Goal: Task Accomplishment & Management: Use online tool/utility

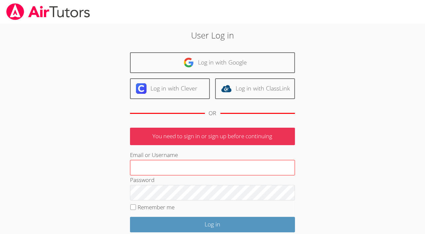
click at [207, 168] on input "Email or Username" at bounding box center [212, 168] width 165 height 16
type input "geier.roxy@gmail.com"
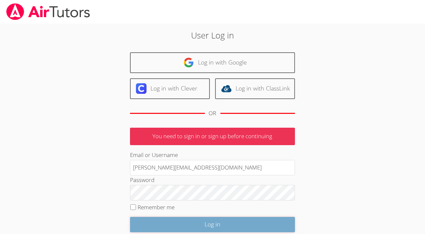
click at [198, 221] on input "Log in" at bounding box center [212, 224] width 165 height 15
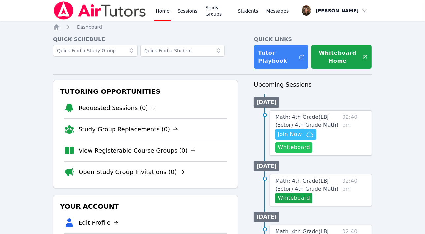
click at [299, 151] on button "Whiteboard" at bounding box center [293, 147] width 37 height 11
click at [290, 135] on span "Join Now" at bounding box center [290, 135] width 24 height 8
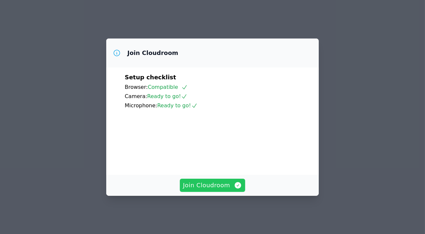
click at [207, 190] on span "Join Cloudroom" at bounding box center [212, 185] width 59 height 9
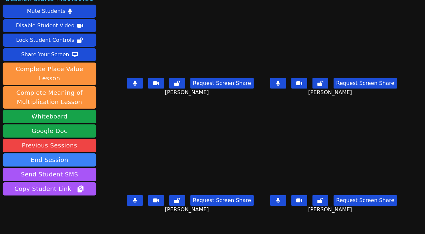
scroll to position [11, 0]
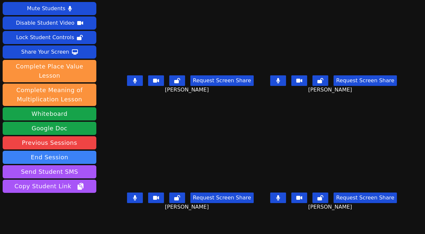
click at [127, 86] on button at bounding box center [135, 81] width 16 height 11
click at [286, 86] on button at bounding box center [278, 81] width 16 height 11
click at [133, 200] on icon at bounding box center [135, 198] width 4 height 5
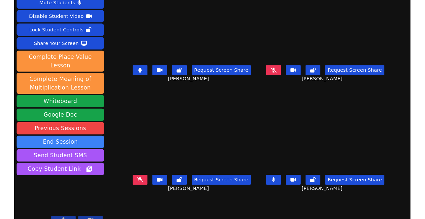
scroll to position [15, 0]
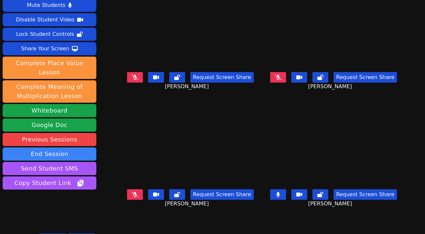
click at [286, 195] on button at bounding box center [278, 195] width 16 height 11
click at [132, 198] on icon at bounding box center [135, 194] width 7 height 5
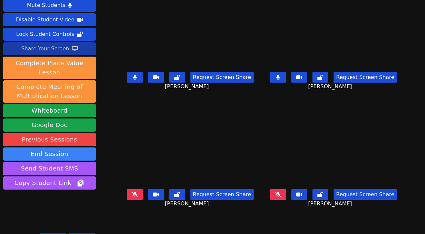
click at [62, 48] on div "Share Your Screen" at bounding box center [45, 49] width 48 height 11
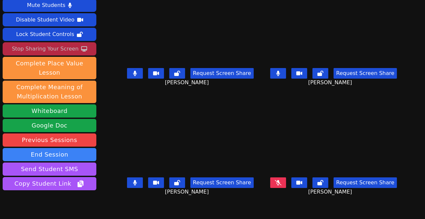
click at [134, 72] on icon at bounding box center [135, 73] width 4 height 5
click at [134, 183] on icon at bounding box center [135, 182] width 4 height 5
click at [285, 76] on button at bounding box center [278, 73] width 16 height 11
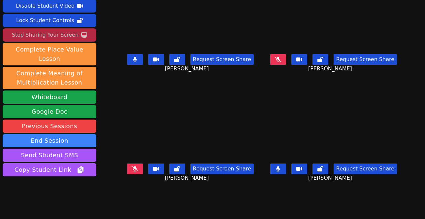
scroll to position [30, 0]
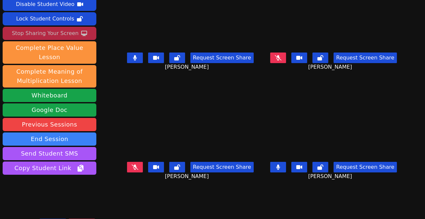
click at [129, 59] on button at bounding box center [135, 57] width 16 height 11
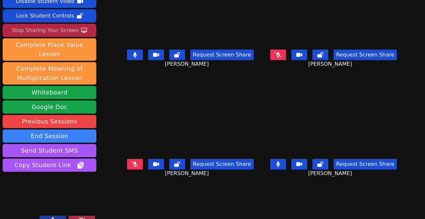
click at [130, 58] on button at bounding box center [135, 54] width 16 height 11
click at [178, 53] on icon at bounding box center [177, 54] width 6 height 5
click at [139, 54] on button at bounding box center [135, 54] width 16 height 11
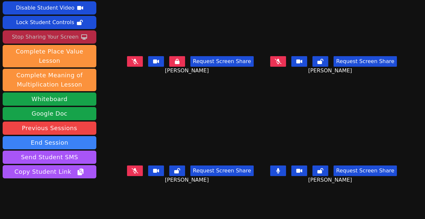
scroll to position [23, 0]
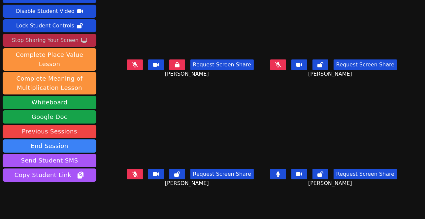
click at [280, 175] on icon at bounding box center [278, 173] width 4 height 5
click at [179, 65] on button at bounding box center [177, 64] width 16 height 11
click at [134, 64] on icon at bounding box center [135, 64] width 7 height 5
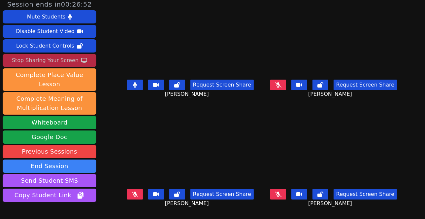
scroll to position [0, 0]
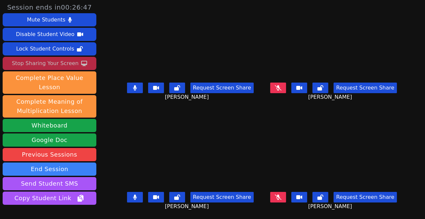
click at [134, 91] on button at bounding box center [135, 87] width 16 height 11
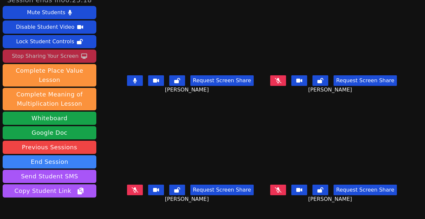
scroll to position [8, 0]
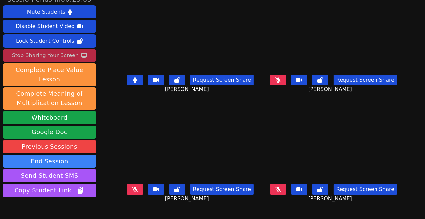
click at [135, 78] on icon at bounding box center [135, 79] width 4 height 5
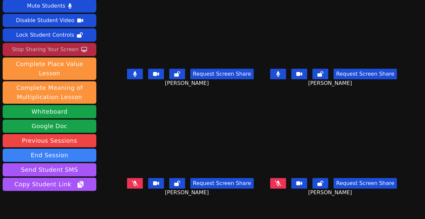
scroll to position [13, 0]
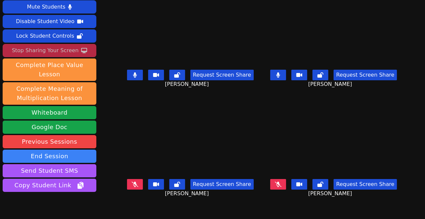
click at [280, 73] on icon at bounding box center [278, 74] width 4 height 5
click at [134, 76] on icon at bounding box center [135, 74] width 4 height 5
click at [280, 74] on icon at bounding box center [278, 74] width 4 height 5
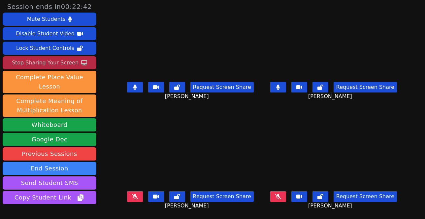
scroll to position [0, 0]
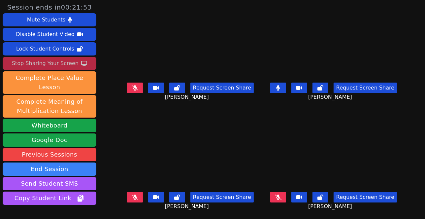
click at [282, 92] on button at bounding box center [278, 87] width 16 height 11
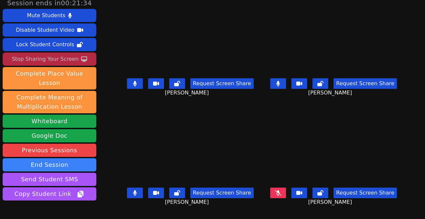
click at [280, 84] on icon at bounding box center [278, 83] width 4 height 5
click at [134, 81] on icon at bounding box center [135, 83] width 4 height 5
click at [135, 193] on icon at bounding box center [135, 192] width 4 height 5
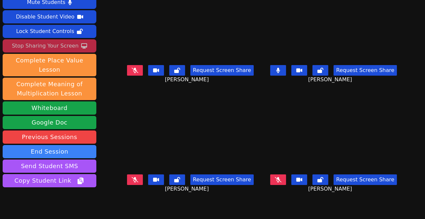
scroll to position [18, 0]
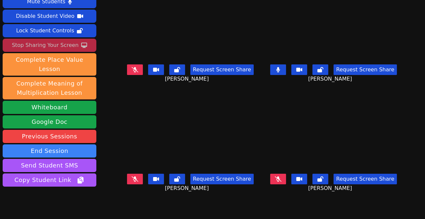
click at [286, 70] on button at bounding box center [278, 69] width 16 height 11
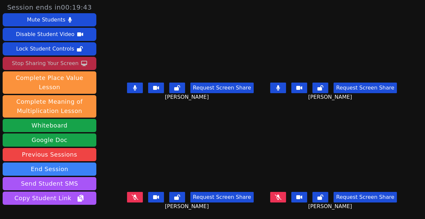
scroll to position [16, 0]
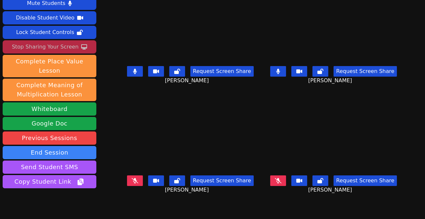
click at [156, 33] on video at bounding box center [190, 25] width 136 height 76
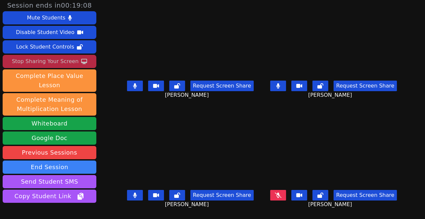
scroll to position [6, 0]
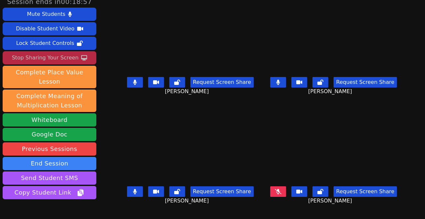
click at [137, 81] on button at bounding box center [135, 82] width 16 height 11
click at [286, 84] on button at bounding box center [278, 82] width 16 height 11
click at [137, 191] on button at bounding box center [135, 191] width 16 height 11
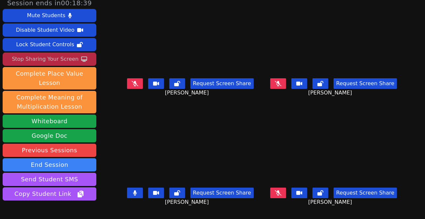
scroll to position [0, 0]
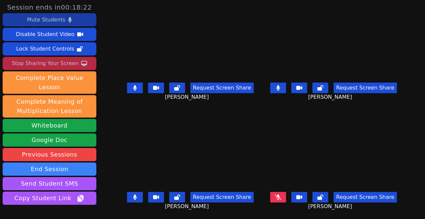
click at [83, 15] on button "Mute Students" at bounding box center [50, 19] width 94 height 13
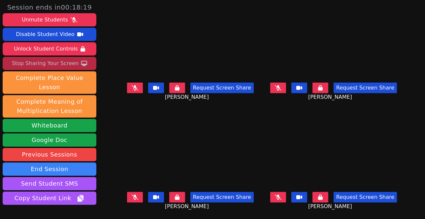
click at [174, 87] on button at bounding box center [177, 87] width 16 height 11
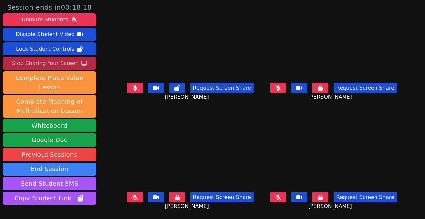
click at [321, 84] on button at bounding box center [320, 87] width 16 height 11
click at [322, 195] on button at bounding box center [320, 197] width 16 height 11
click at [179, 196] on button at bounding box center [177, 197] width 16 height 11
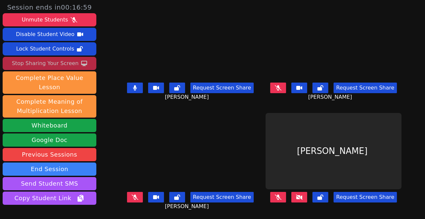
click at [302, 198] on icon at bounding box center [299, 196] width 7 height 5
click at [280, 86] on icon at bounding box center [278, 87] width 4 height 5
click at [132, 88] on button at bounding box center [135, 87] width 16 height 11
click at [133, 198] on icon at bounding box center [135, 196] width 4 height 5
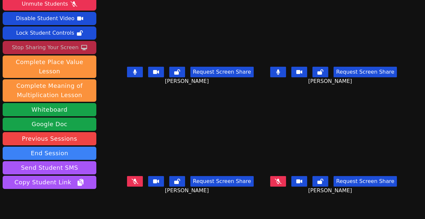
scroll to position [15, 0]
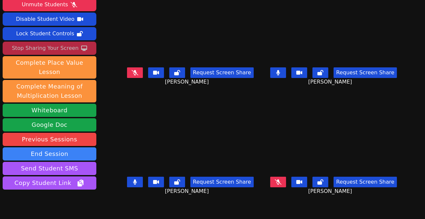
click at [280, 72] on icon at bounding box center [278, 72] width 4 height 5
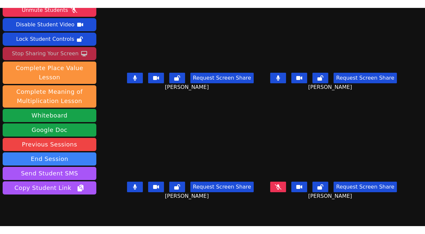
scroll to position [13, 0]
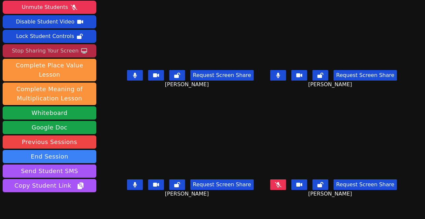
click at [280, 74] on icon at bounding box center [278, 75] width 4 height 5
click at [135, 76] on icon at bounding box center [135, 75] width 4 height 5
click at [135, 185] on icon at bounding box center [135, 184] width 4 height 5
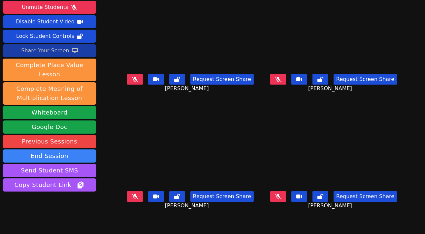
scroll to position [6, 0]
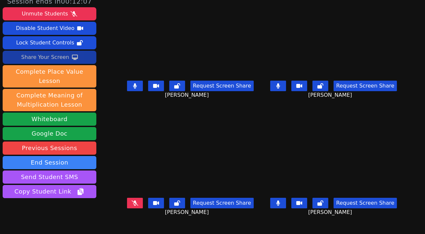
click at [132, 88] on button at bounding box center [135, 86] width 16 height 11
click at [280, 89] on icon at bounding box center [278, 85] width 4 height 5
click at [133, 89] on icon at bounding box center [135, 85] width 4 height 5
click at [286, 89] on button at bounding box center [278, 86] width 16 height 11
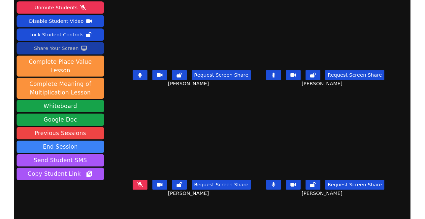
scroll to position [13, 0]
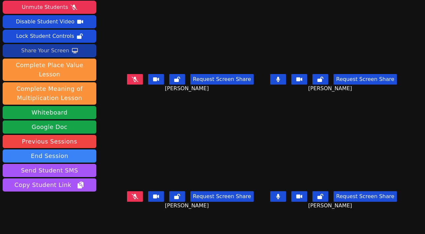
click at [48, 50] on div "Share Your Screen" at bounding box center [45, 51] width 48 height 11
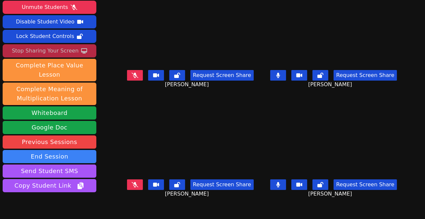
click at [285, 78] on button at bounding box center [278, 75] width 16 height 11
click at [280, 187] on icon at bounding box center [278, 184] width 4 height 5
click at [286, 78] on button at bounding box center [278, 75] width 16 height 11
click at [280, 74] on icon at bounding box center [278, 75] width 4 height 5
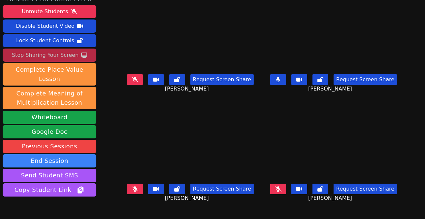
scroll to position [13, 0]
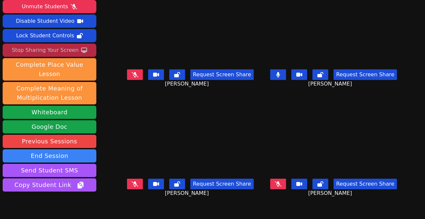
click at [280, 75] on icon at bounding box center [278, 74] width 4 height 5
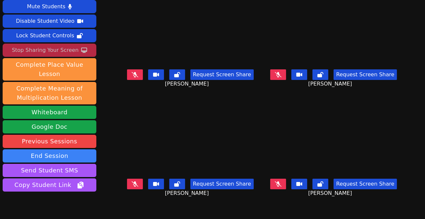
scroll to position [8, 0]
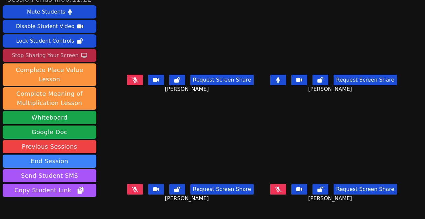
click at [286, 78] on button at bounding box center [278, 80] width 16 height 11
click at [280, 80] on icon at bounding box center [278, 79] width 4 height 5
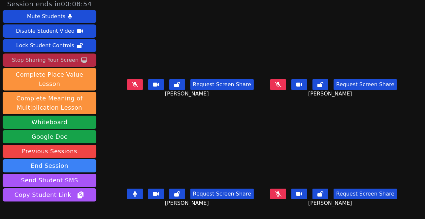
scroll to position [0, 0]
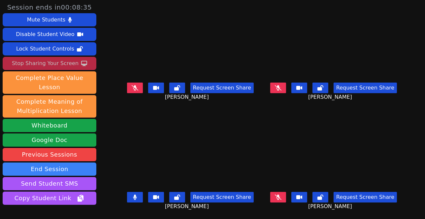
click at [137, 200] on button at bounding box center [135, 197] width 16 height 11
click at [280, 87] on icon at bounding box center [278, 87] width 4 height 5
click at [286, 195] on button at bounding box center [278, 197] width 16 height 11
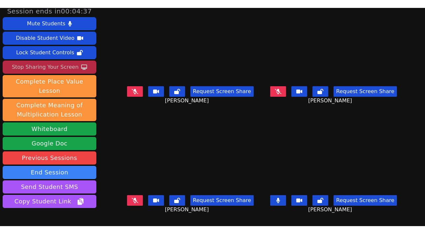
scroll to position [6, 0]
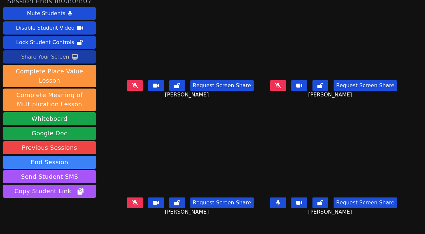
click at [280, 205] on icon at bounding box center [278, 202] width 4 height 5
click at [285, 91] on button at bounding box center [278, 85] width 16 height 11
click at [281, 88] on icon at bounding box center [278, 85] width 7 height 5
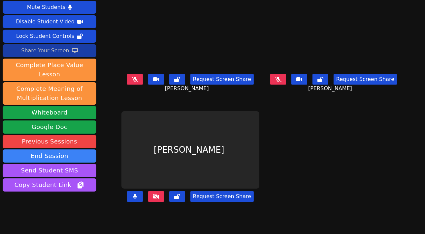
scroll to position [13, 0]
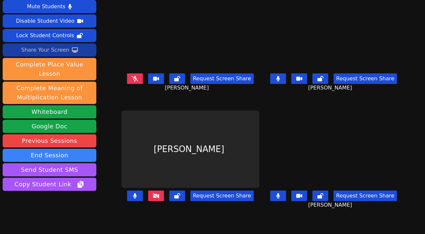
click at [280, 81] on icon at bounding box center [278, 78] width 4 height 5
click at [127, 201] on button at bounding box center [135, 196] width 16 height 11
click at [286, 201] on button at bounding box center [278, 196] width 16 height 11
click at [153, 199] on icon at bounding box center [156, 196] width 7 height 5
click at [132, 199] on icon at bounding box center [135, 196] width 7 height 5
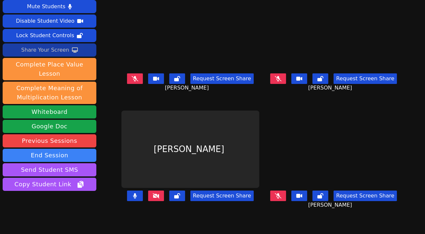
click at [281, 199] on icon at bounding box center [278, 196] width 7 height 5
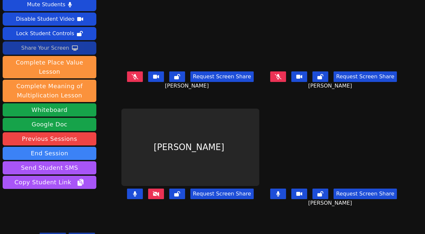
scroll to position [15, 0]
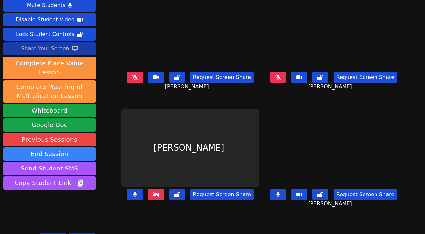
click at [280, 197] on icon at bounding box center [278, 194] width 4 height 5
click at [133, 198] on button at bounding box center [135, 195] width 16 height 11
click at [280, 198] on icon at bounding box center [278, 194] width 4 height 5
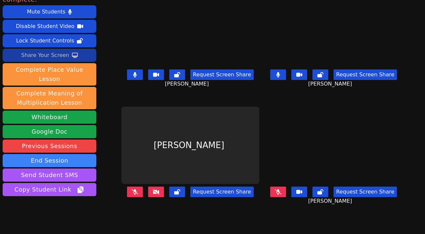
scroll to position [0, 0]
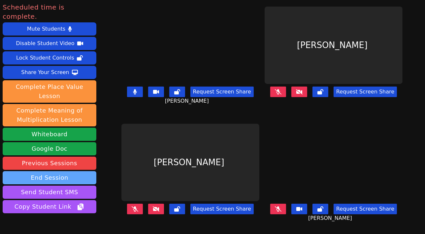
click at [55, 171] on button "End Session" at bounding box center [50, 177] width 94 height 13
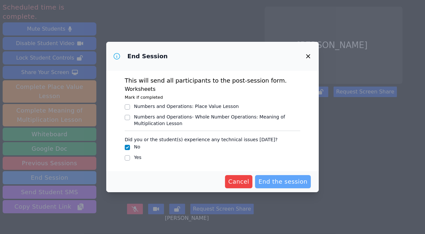
click at [290, 181] on span "End the session" at bounding box center [282, 181] width 49 height 9
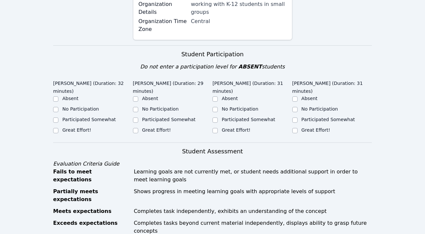
scroll to position [166, 0]
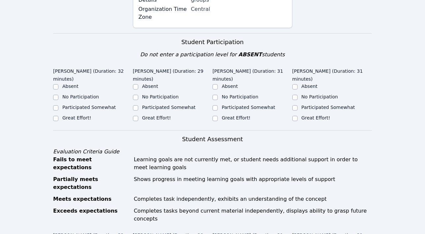
click at [140, 118] on div "Great Effort!" at bounding box center [173, 119] width 80 height 8
click at [135, 120] on input "Great Effort!" at bounding box center [135, 118] width 5 height 5
checkbox input "true"
click at [76, 117] on label "Great Effort!" at bounding box center [76, 117] width 29 height 5
click at [58, 117] on input "Great Effort!" at bounding box center [55, 118] width 5 height 5
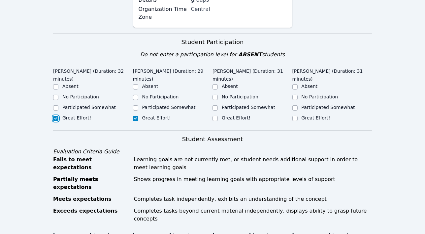
checkbox input "true"
click at [228, 115] on label "Great Effort!" at bounding box center [236, 117] width 29 height 5
click at [218, 116] on input "Great Effort!" at bounding box center [214, 118] width 5 height 5
checkbox input "true"
click at [309, 119] on label "Great Effort!" at bounding box center [315, 117] width 29 height 5
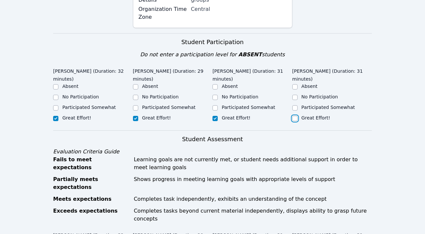
click at [297, 119] on input "Great Effort!" at bounding box center [294, 118] width 5 height 5
checkbox input "true"
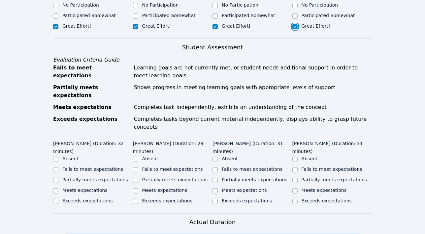
scroll to position [261, 0]
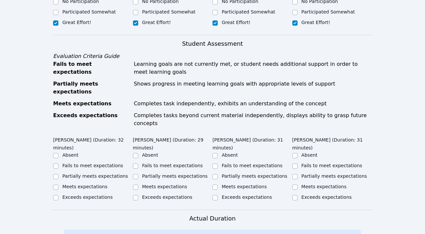
click at [92, 194] on div "Exceeds expectations" at bounding box center [87, 197] width 50 height 7
click at [89, 184] on label "Meets expectations" at bounding box center [84, 186] width 45 height 5
click at [58, 185] on input "Meets expectations" at bounding box center [55, 187] width 5 height 5
checkbox input "true"
click at [164, 174] on label "Partially meets expectations" at bounding box center [175, 176] width 66 height 5
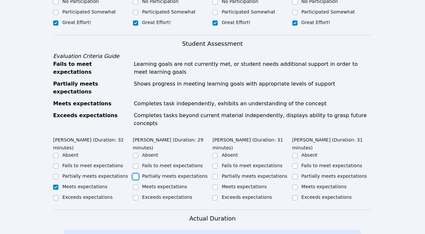
click at [138, 174] on input "Partially meets expectations" at bounding box center [135, 176] width 5 height 5
checkbox input "true"
click at [242, 184] on label "Meets expectations" at bounding box center [244, 186] width 45 height 5
click at [218, 185] on input "Meets expectations" at bounding box center [214, 187] width 5 height 5
checkbox input "true"
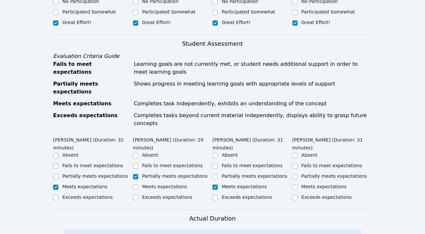
click at [302, 173] on div "Partially meets expectations" at bounding box center [334, 176] width 66 height 7
click at [297, 174] on input "Partially meets expectations" at bounding box center [294, 176] width 5 height 5
checkbox input "true"
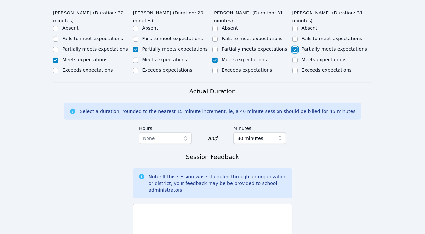
scroll to position [391, 0]
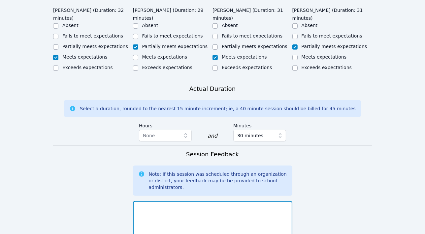
click at [181, 201] on textarea at bounding box center [212, 219] width 159 height 36
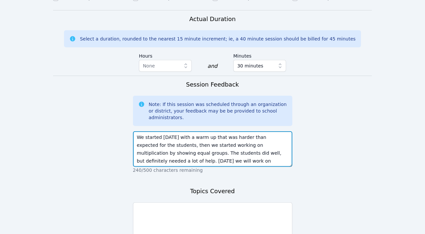
scroll to position [462, 0]
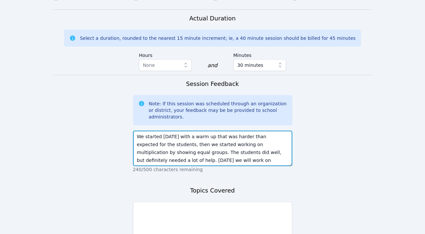
type textarea "We started [DATE] with a warm up that was harder than expected for the students…"
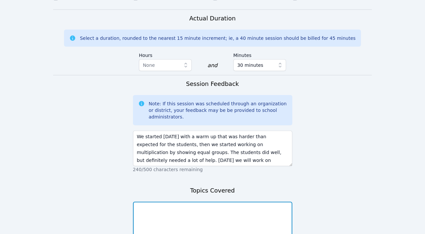
click at [196, 202] on textarea at bounding box center [212, 220] width 159 height 36
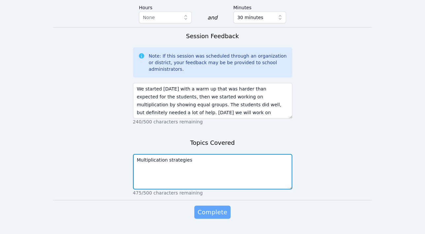
type textarea "Multiplication strategies"
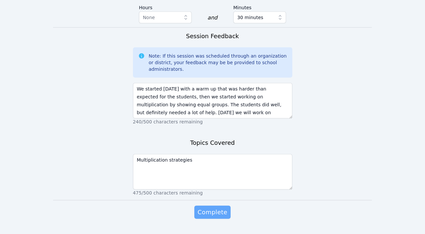
click at [213, 208] on span "Complete" at bounding box center [213, 212] width 30 height 9
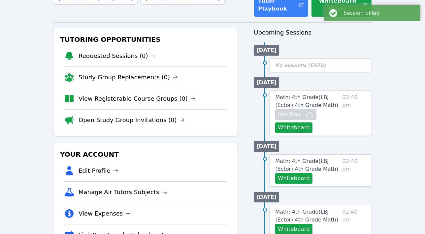
scroll to position [67, 0]
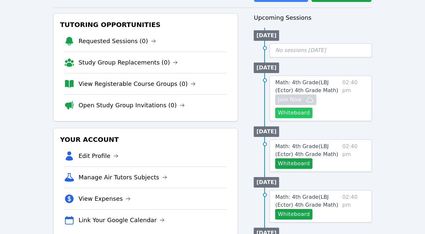
click at [302, 113] on button "Whiteboard" at bounding box center [293, 113] width 37 height 11
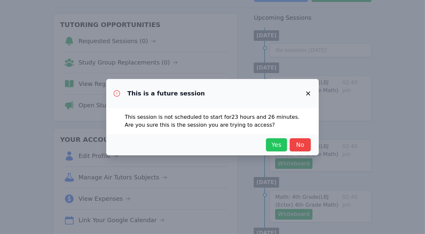
click at [272, 140] on button "Yes" at bounding box center [276, 144] width 21 height 13
